Goal: Task Accomplishment & Management: Use online tool/utility

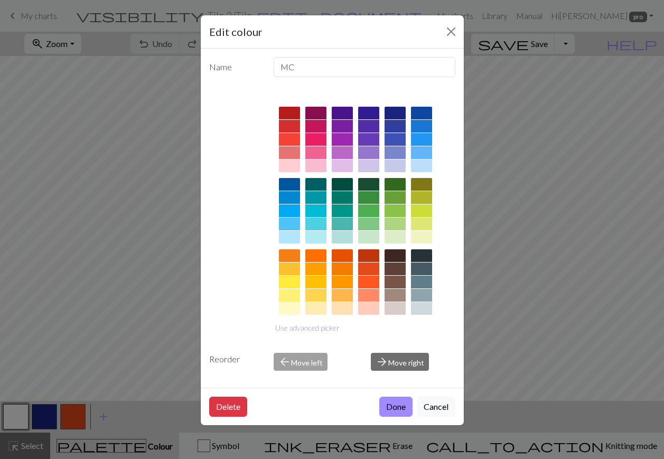
click at [449, 35] on button "Close" at bounding box center [451, 31] width 17 height 17
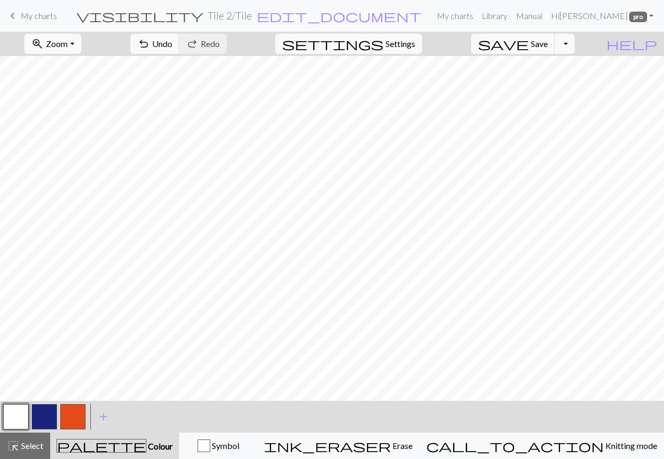
click at [43, 419] on button "button" at bounding box center [44, 416] width 25 height 25
click at [14, 421] on button "button" at bounding box center [15, 416] width 25 height 25
click at [42, 416] on button "button" at bounding box center [44, 416] width 25 height 25
click at [17, 418] on button "button" at bounding box center [15, 416] width 25 height 25
click at [45, 418] on button "button" at bounding box center [44, 416] width 25 height 25
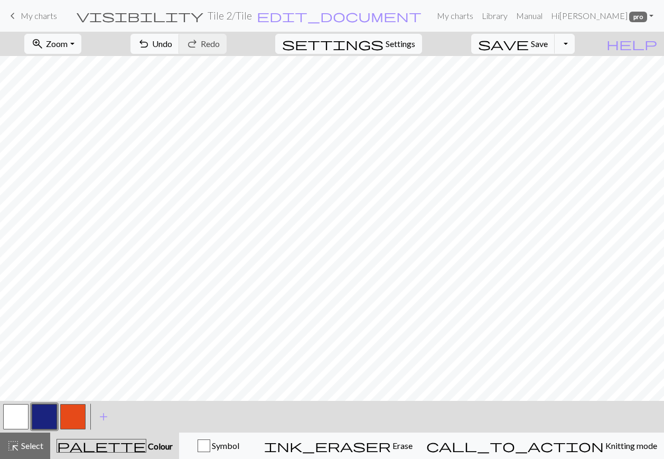
click at [18, 416] on button "button" at bounding box center [15, 416] width 25 height 25
click at [40, 415] on button "button" at bounding box center [44, 416] width 25 height 25
click at [15, 416] on button "button" at bounding box center [15, 416] width 25 height 25
click at [50, 421] on button "button" at bounding box center [44, 416] width 25 height 25
click at [25, 419] on button "button" at bounding box center [15, 416] width 25 height 25
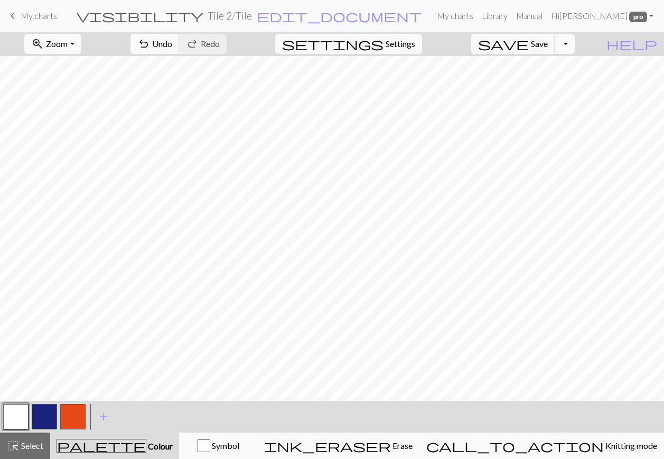
click at [51, 421] on button "button" at bounding box center [44, 416] width 25 height 25
click at [20, 417] on button "button" at bounding box center [15, 416] width 25 height 25
click at [46, 424] on button "button" at bounding box center [44, 416] width 25 height 25
click at [24, 418] on button "button" at bounding box center [15, 416] width 25 height 25
click at [15, 415] on button "button" at bounding box center [15, 416] width 25 height 25
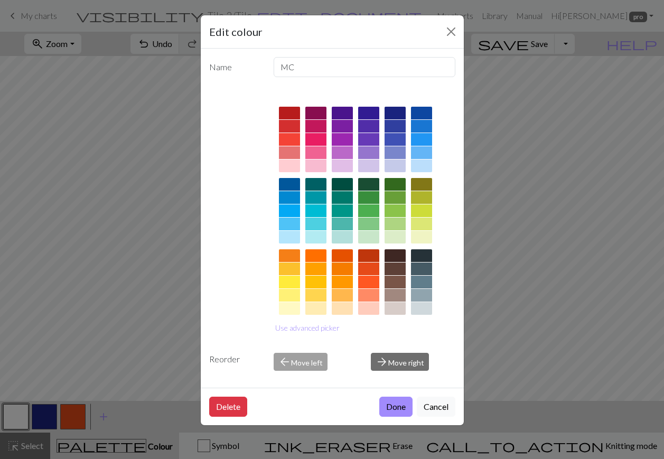
click at [504, 250] on div "Edit colour Name MC Use advanced picker Reorder arrow_back Move left arrow_forw…" at bounding box center [332, 229] width 664 height 459
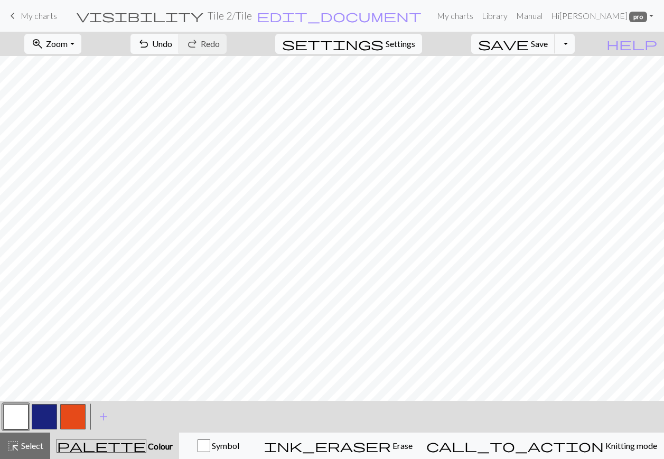
click at [529, 50] on span "save" at bounding box center [503, 43] width 51 height 15
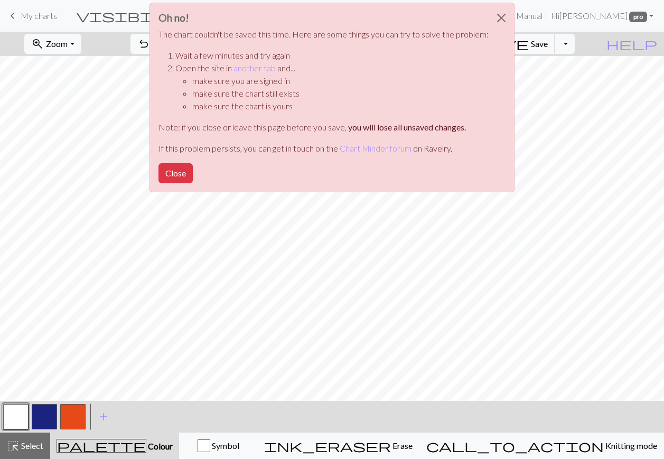
click at [548, 48] on div "Oh no! The chart couldn't be saved this time. Here are some things you can try …" at bounding box center [332, 100] width 664 height 201
click at [184, 173] on button "Close" at bounding box center [176, 173] width 34 height 20
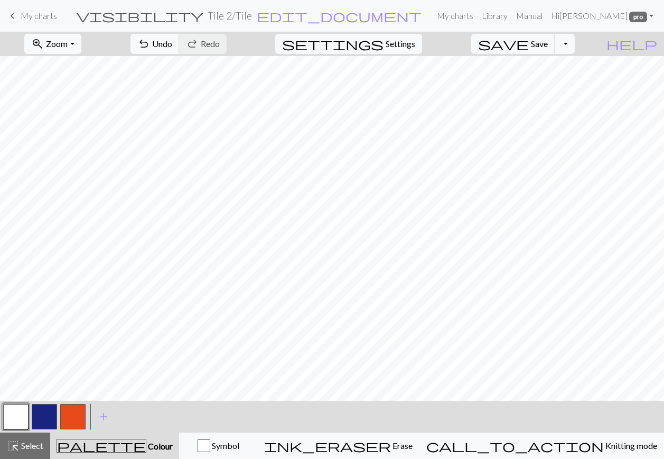
click at [548, 45] on span "Save" at bounding box center [539, 44] width 17 height 10
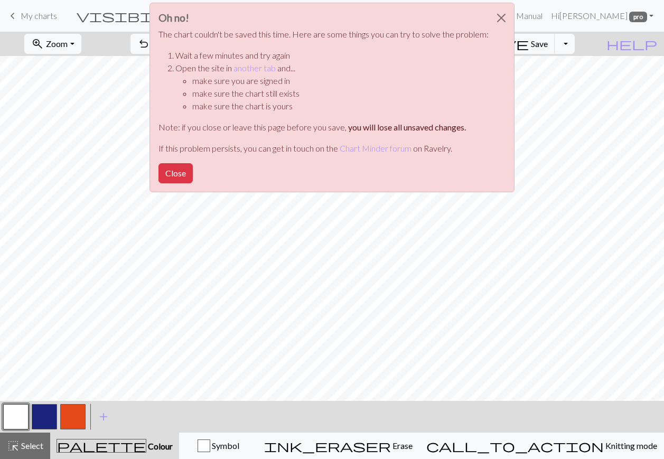
click at [495, 22] on button "Close" at bounding box center [501, 18] width 25 height 30
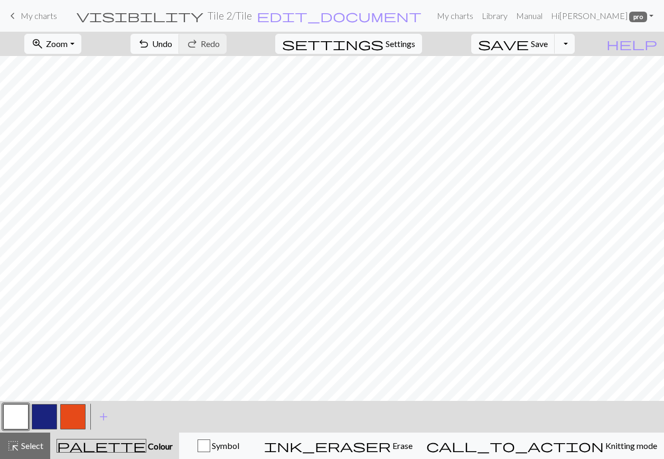
click at [548, 40] on span "Save" at bounding box center [539, 44] width 17 height 10
click at [548, 43] on span "Save" at bounding box center [539, 44] width 17 height 10
click at [575, 44] on button "Toggle Dropdown" at bounding box center [565, 44] width 20 height 20
click at [563, 69] on button "file_copy Save a copy" at bounding box center [487, 67] width 174 height 17
click at [548, 44] on span "Save" at bounding box center [539, 44] width 17 height 10
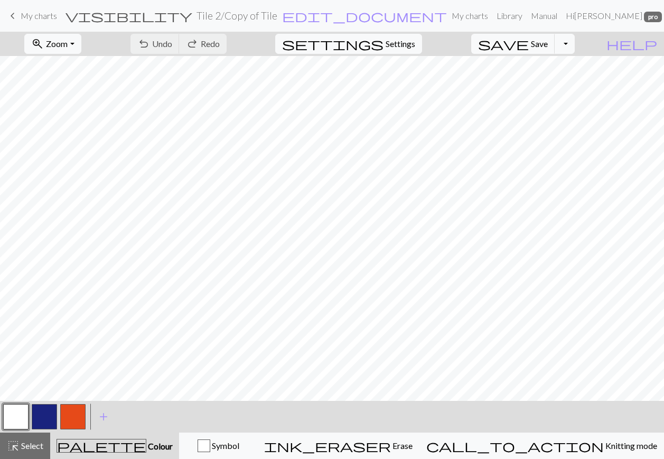
click at [48, 421] on button "button" at bounding box center [44, 416] width 25 height 25
click at [18, 416] on button "button" at bounding box center [15, 416] width 25 height 25
click at [38, 414] on button "button" at bounding box center [44, 416] width 25 height 25
click at [22, 414] on button "button" at bounding box center [15, 416] width 25 height 25
click at [48, 418] on button "button" at bounding box center [44, 416] width 25 height 25
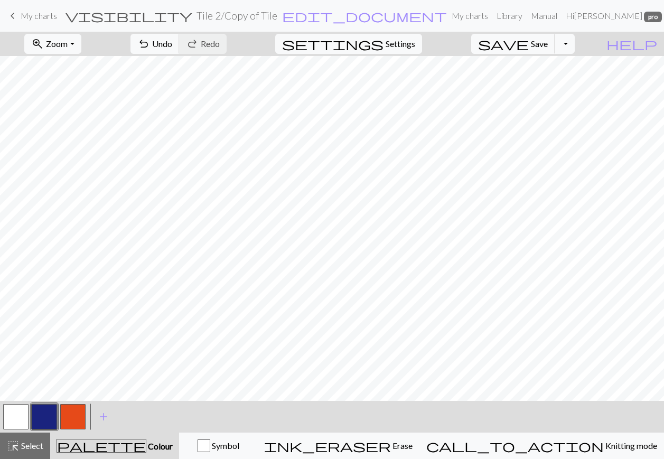
click at [19, 419] on button "button" at bounding box center [15, 416] width 25 height 25
click at [46, 415] on button "button" at bounding box center [44, 416] width 25 height 25
click at [14, 414] on button "button" at bounding box center [15, 416] width 25 height 25
click at [44, 413] on button "button" at bounding box center [44, 416] width 25 height 25
click at [21, 416] on button "button" at bounding box center [15, 416] width 25 height 25
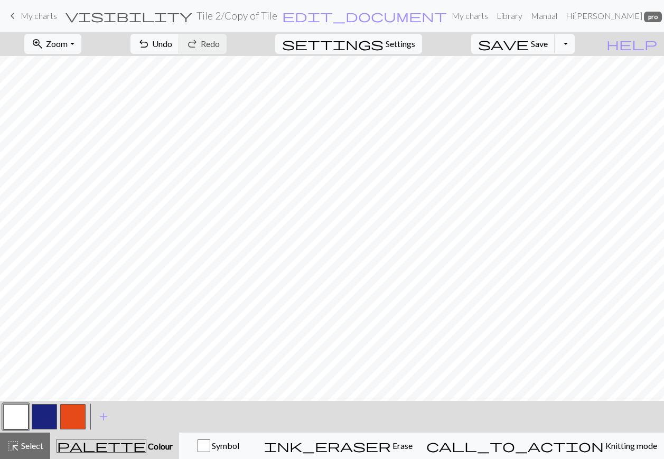
click at [52, 417] on button "button" at bounding box center [44, 416] width 25 height 25
click at [21, 417] on button "button" at bounding box center [15, 416] width 25 height 25
click at [44, 414] on button "button" at bounding box center [44, 416] width 25 height 25
click at [548, 44] on span "Save" at bounding box center [539, 44] width 17 height 10
click at [17, 415] on button "button" at bounding box center [15, 416] width 25 height 25
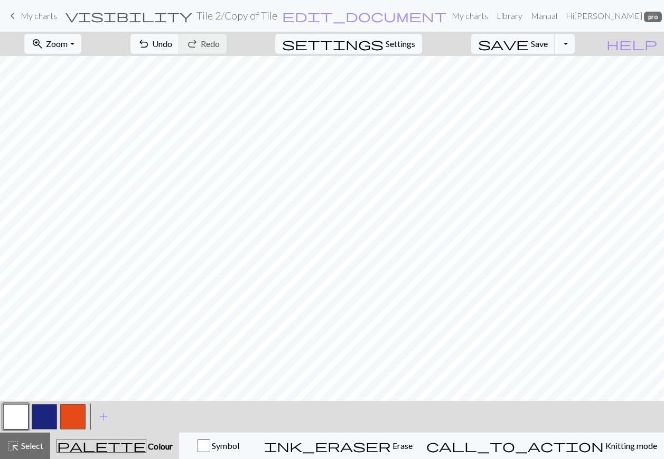
click at [41, 416] on button "button" at bounding box center [44, 416] width 25 height 25
click at [15, 418] on button "button" at bounding box center [15, 416] width 25 height 25
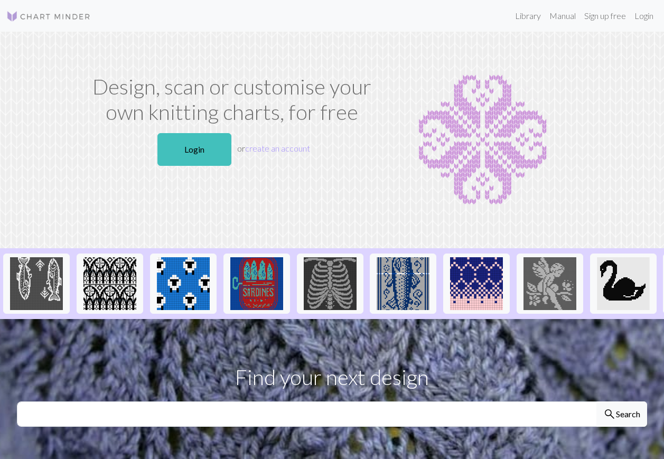
click at [642, 15] on link "Login" at bounding box center [643, 15] width 27 height 21
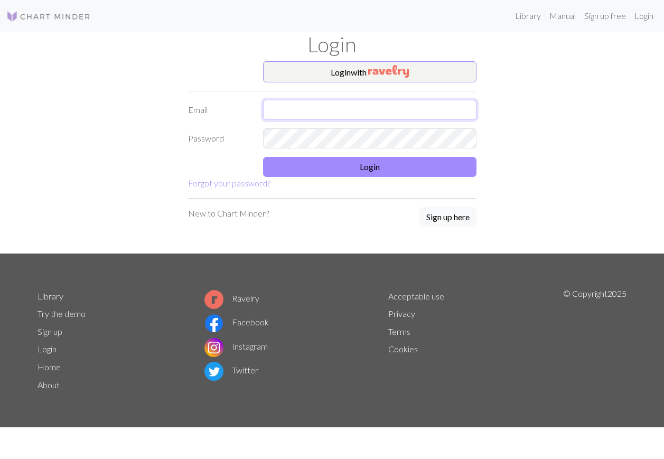
click at [403, 107] on input "text" at bounding box center [369, 110] width 213 height 20
type input "Karencreates@gmail.com"
click at [394, 176] on button "Login" at bounding box center [369, 167] width 213 height 20
